Goal: Navigation & Orientation: Find specific page/section

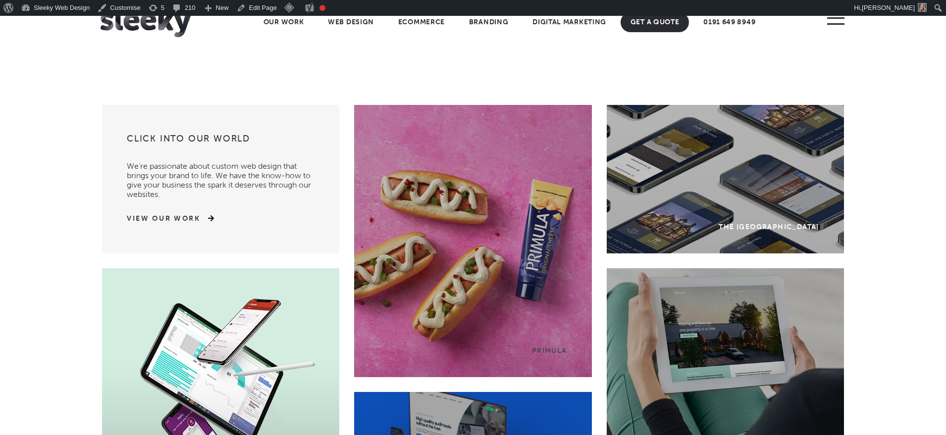
scroll to position [1178, 0]
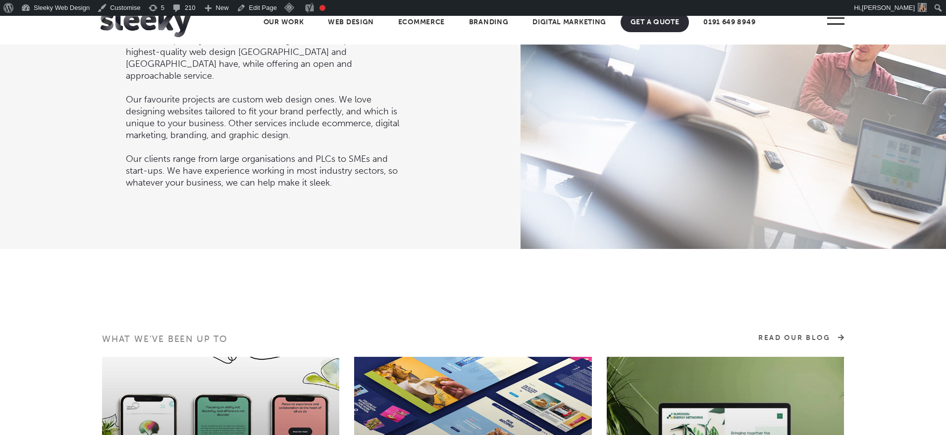
drag, startPoint x: 950, startPoint y: 40, endPoint x: 950, endPoint y: 354, distance: 314.4
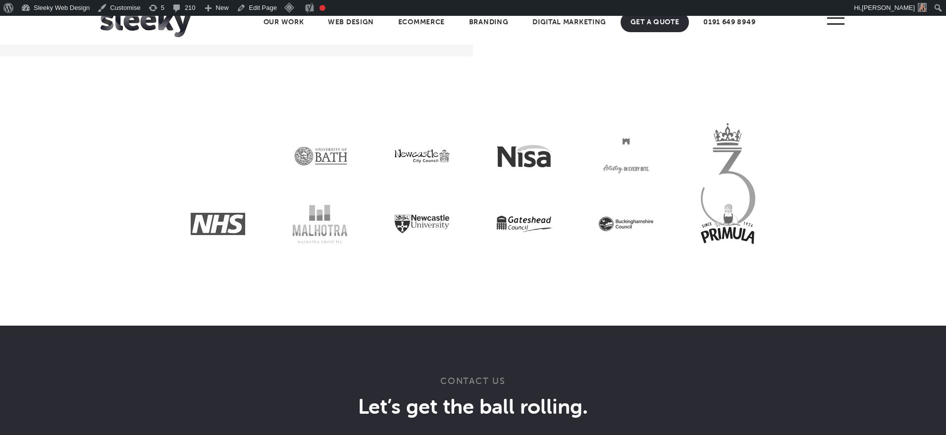
scroll to position [2472, 0]
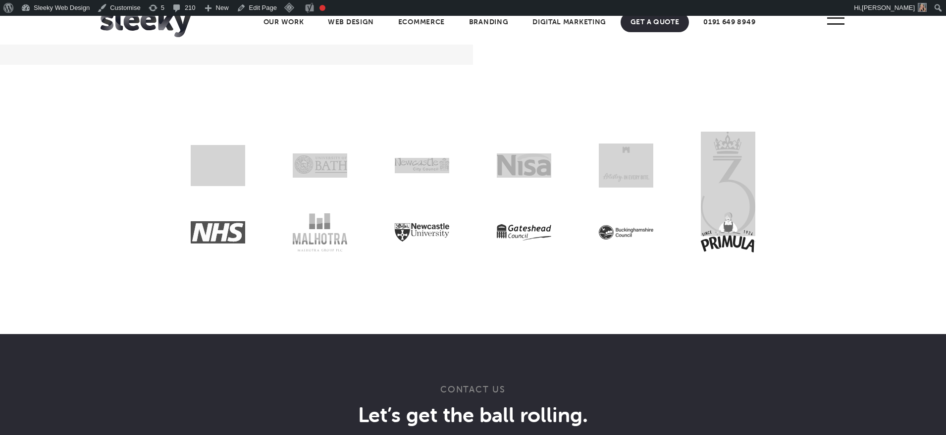
drag, startPoint x: 249, startPoint y: 190, endPoint x: 227, endPoint y: 232, distance: 48.1
click at [227, 232] on section at bounding box center [473, 199] width 946 height 269
click at [218, 181] on img at bounding box center [218, 164] width 54 height 39
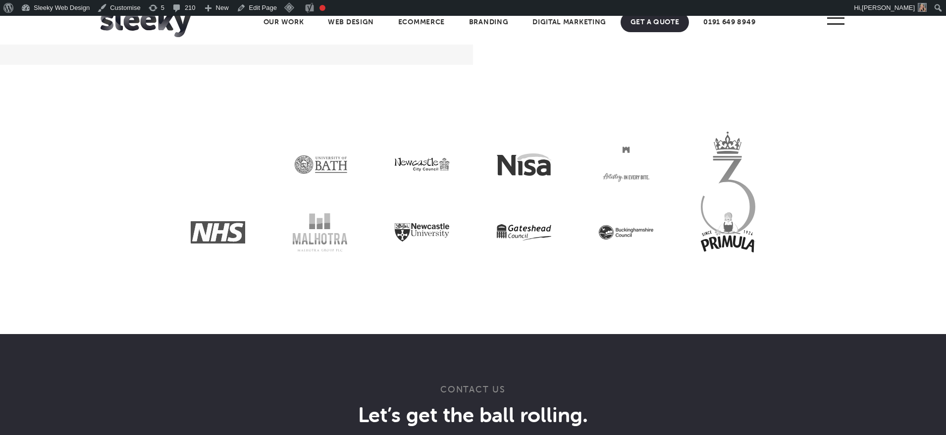
click at [385, 129] on section at bounding box center [473, 199] width 946 height 269
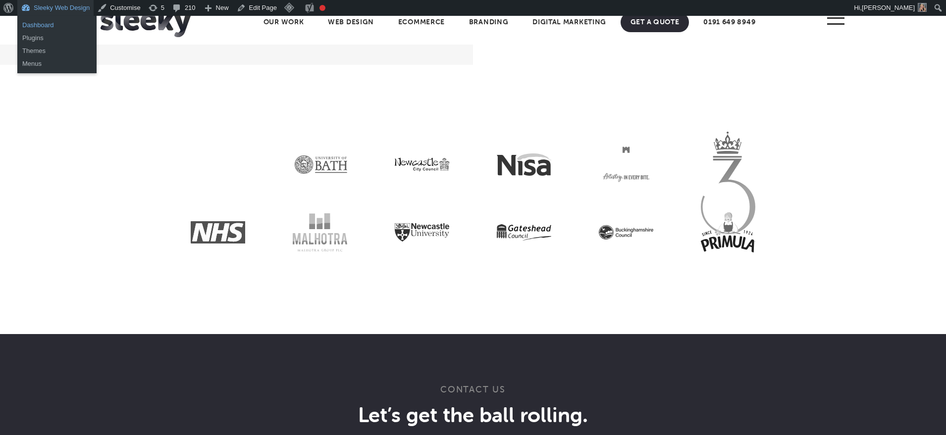
click at [56, 25] on link "Dashboard" at bounding box center [56, 25] width 79 height 13
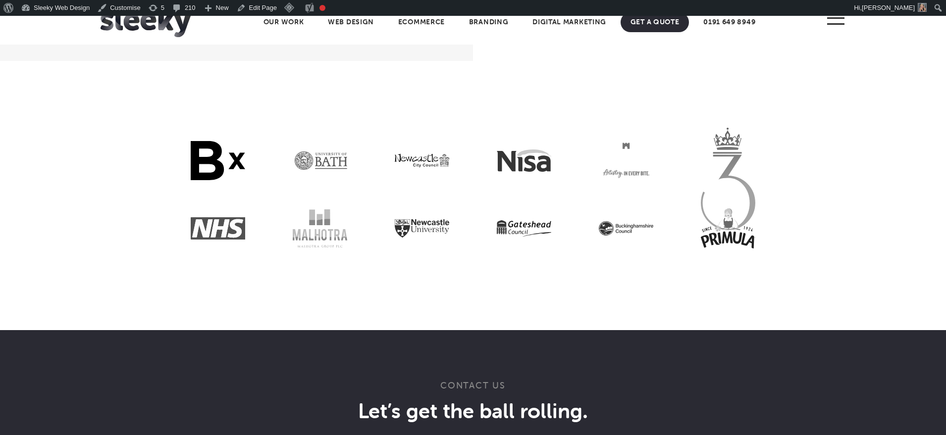
scroll to position [2475, 0]
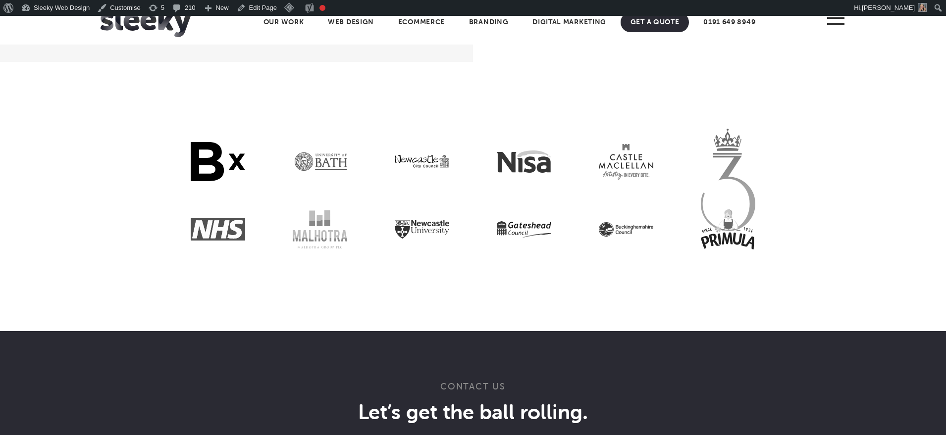
scroll to position [2473, 0]
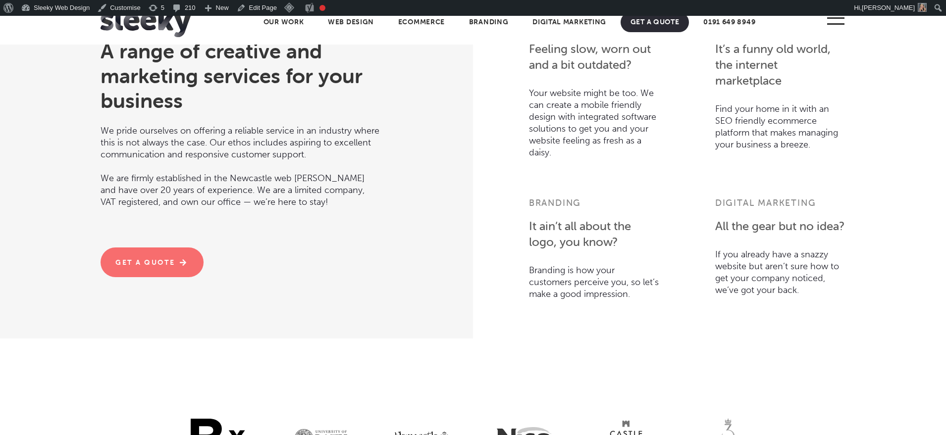
scroll to position [2527, 0]
